Goal: Information Seeking & Learning: Check status

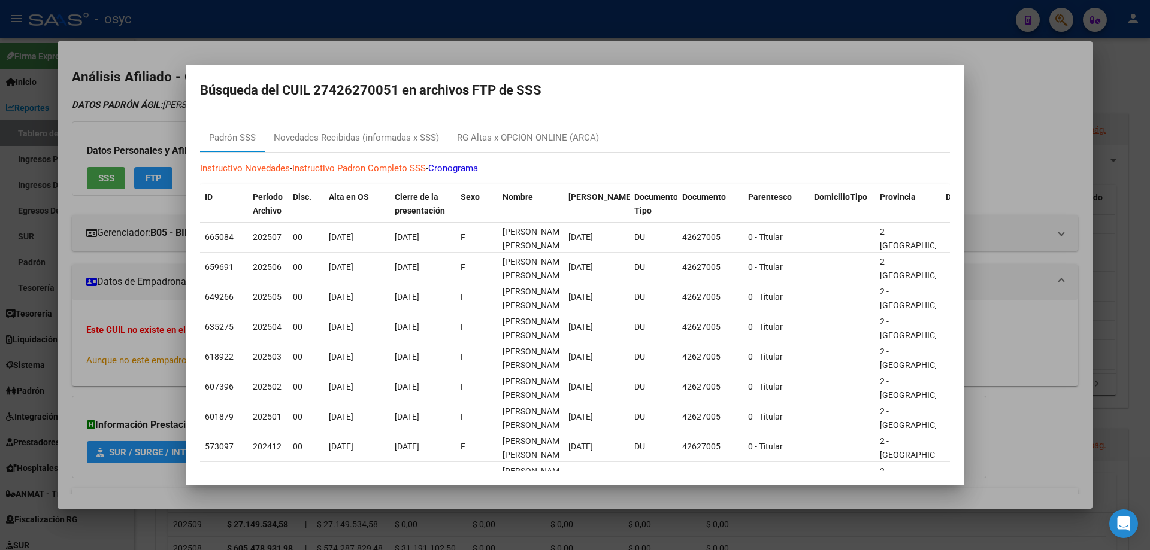
click at [919, 38] on div at bounding box center [575, 275] width 1150 height 550
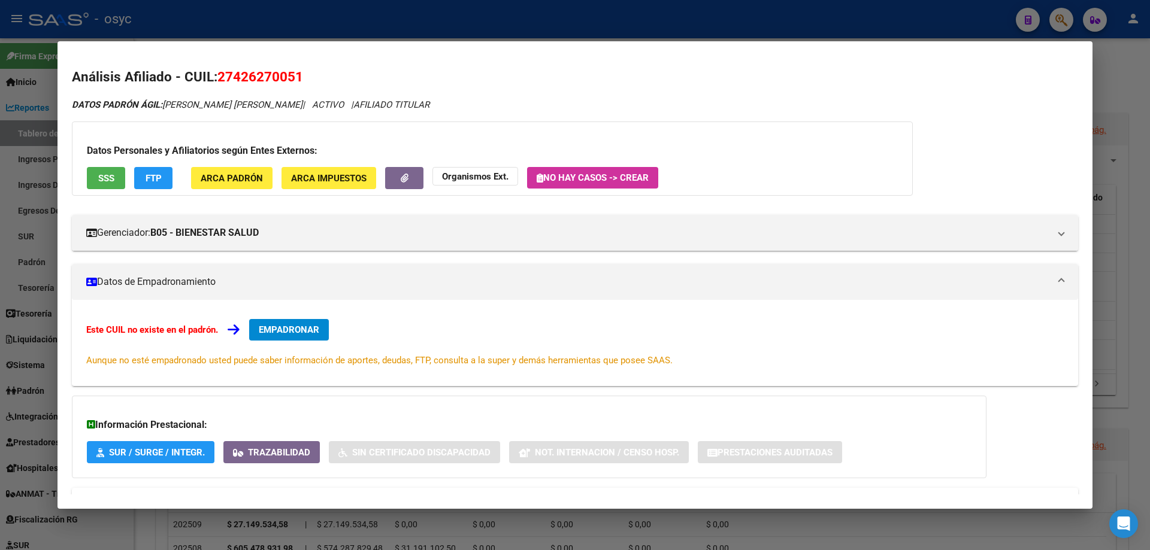
click at [1056, 50] on mat-dialog-container "Análisis Afiliado - CUIL: 27426270051 DATOS PADRÓN ÁGIL: [PERSON_NAME] [PERSON_…" at bounding box center [574, 275] width 1035 height 468
click at [1062, 23] on div at bounding box center [575, 275] width 1150 height 550
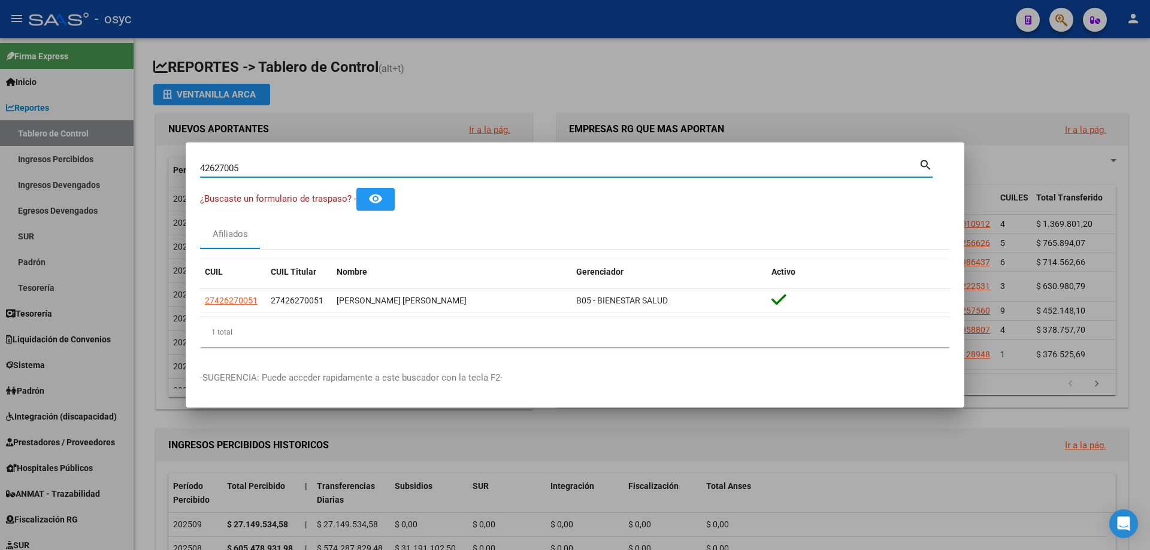
drag, startPoint x: 278, startPoint y: 165, endPoint x: 0, endPoint y: 131, distance: 280.5
click at [0, 132] on div "42627005 Buscar (apellido, dni, cuil, nro traspaso, cuit, obra social) search ¿…" at bounding box center [575, 275] width 1150 height 550
drag, startPoint x: 462, startPoint y: 169, endPoint x: 0, endPoint y: 147, distance: 462.3
click at [0, 147] on div "33723522 Buscar (apellido, dni, cuil, nro traspaso, cuit, obra social) search ¿…" at bounding box center [575, 275] width 1150 height 550
click at [282, 167] on input "33723522" at bounding box center [559, 168] width 719 height 11
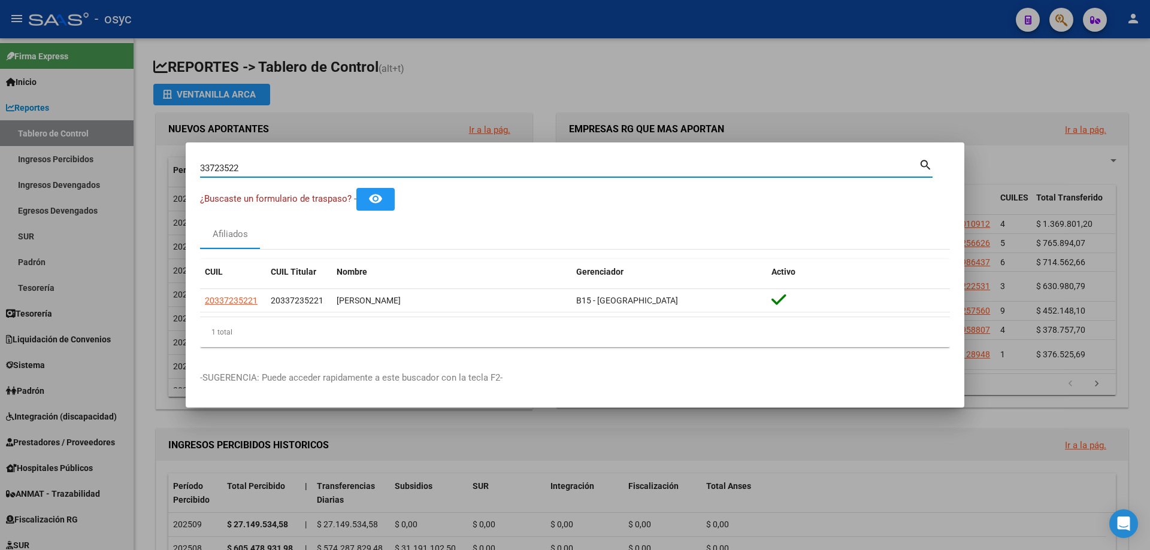
drag, startPoint x: 298, startPoint y: 171, endPoint x: 0, endPoint y: 166, distance: 298.3
click at [0, 166] on div "33723522 Buscar (apellido, dni, cuil, nro traspaso, cuit, obra social) search ¿…" at bounding box center [575, 275] width 1150 height 550
paste input "4897178"
type input "34897178"
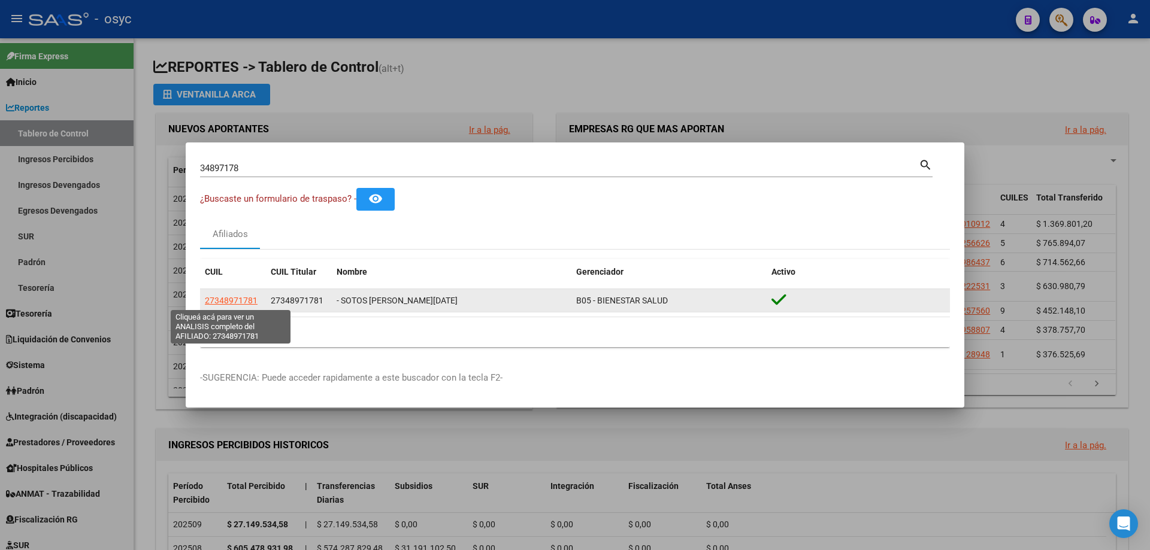
click at [239, 300] on span "27348971781" at bounding box center [231, 301] width 53 height 10
type textarea "27348971781"
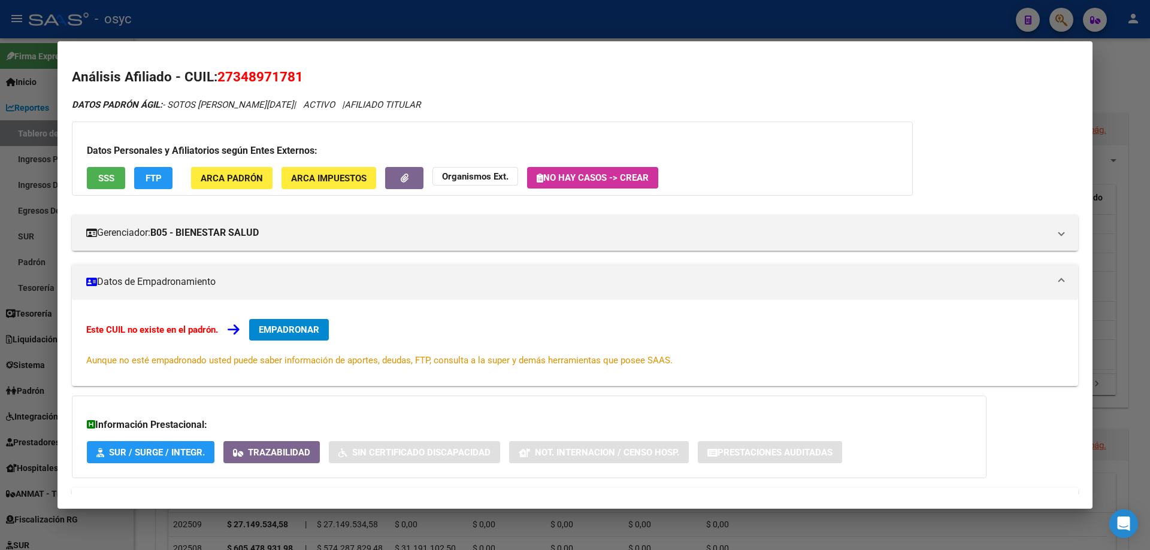
click at [162, 174] on button "FTP" at bounding box center [153, 178] width 38 height 22
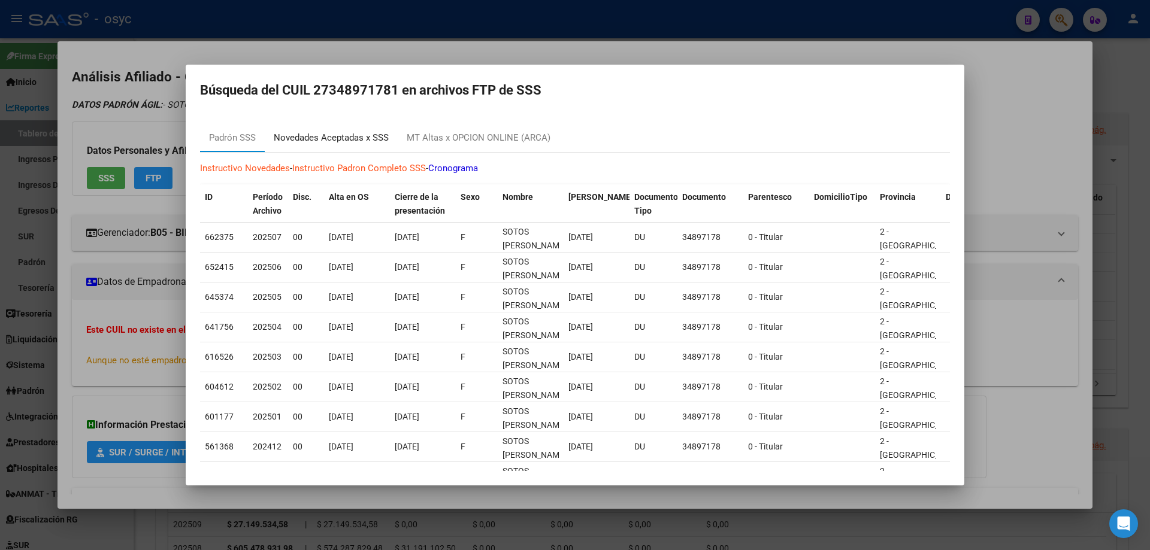
click at [325, 138] on div "Novedades Aceptadas x SSS" at bounding box center [331, 138] width 115 height 14
click at [325, 138] on div at bounding box center [575, 275] width 1150 height 550
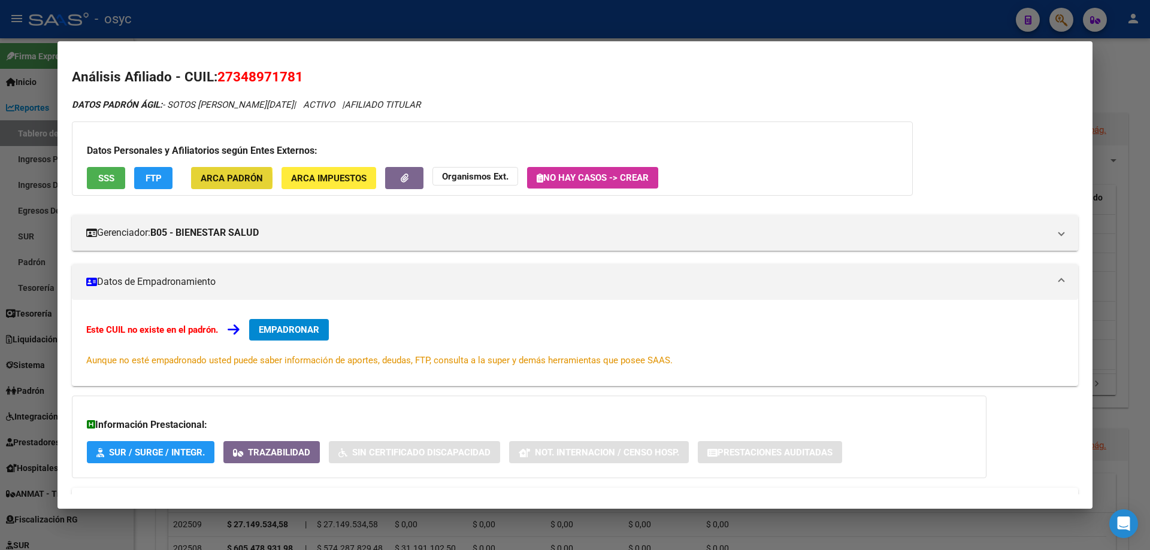
click at [210, 180] on span "ARCA Padrón" at bounding box center [232, 178] width 62 height 11
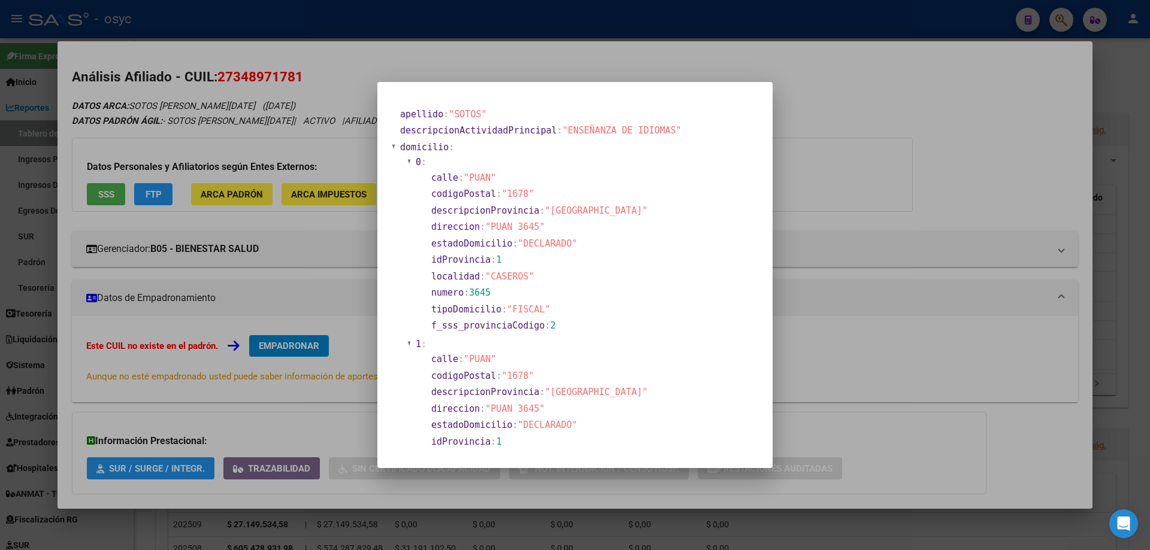
click at [143, 187] on div at bounding box center [575, 275] width 1150 height 550
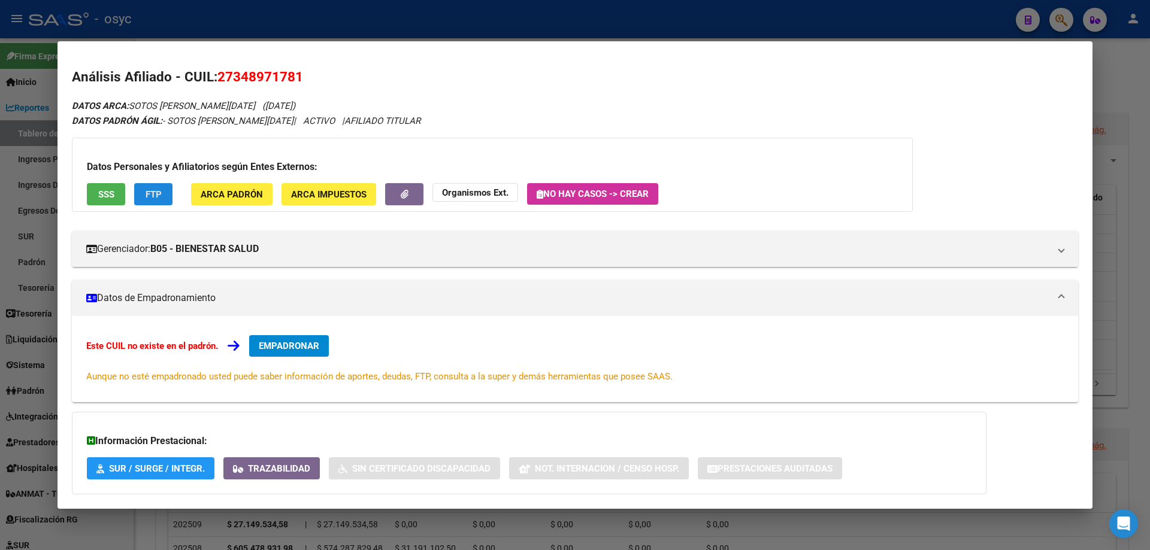
click at [171, 193] on button "FTP" at bounding box center [153, 194] width 38 height 22
